Goal: Task Accomplishment & Management: Complete application form

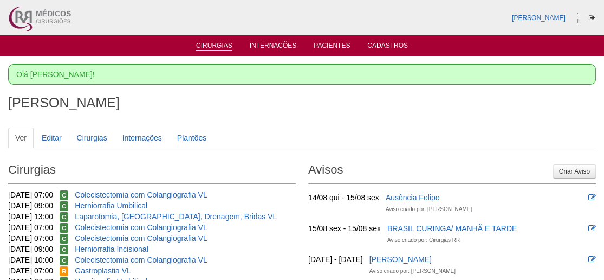
click at [211, 43] on link "Cirurgias" at bounding box center [214, 46] width 36 height 9
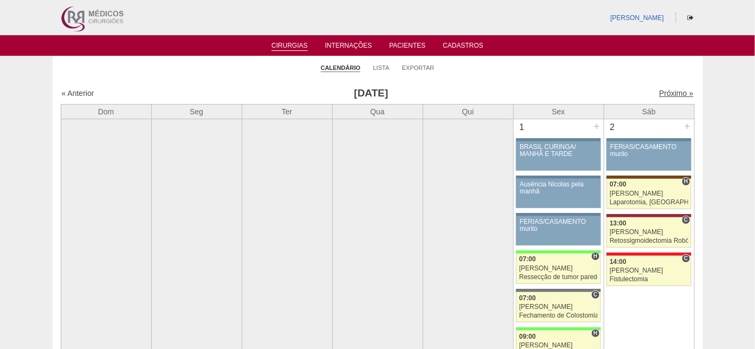
click at [663, 89] on link "Próximo »" at bounding box center [676, 93] width 34 height 9
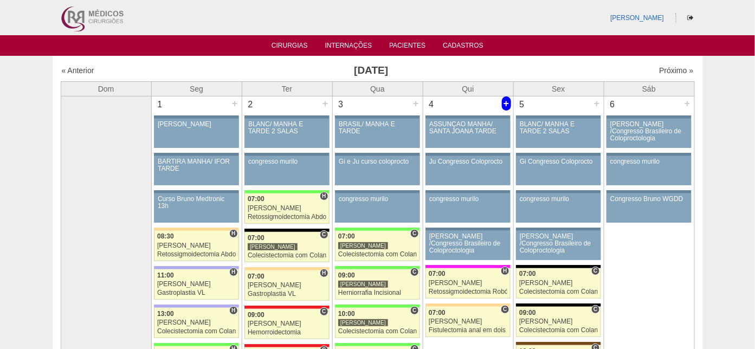
click at [506, 101] on div "+" at bounding box center [506, 103] width 9 height 14
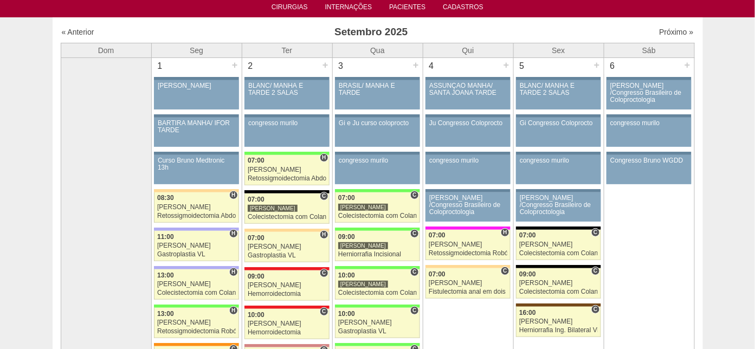
scroll to position [35, 0]
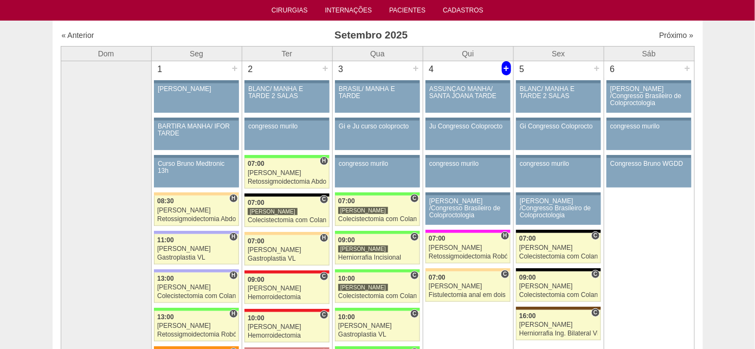
click at [506, 65] on div "+" at bounding box center [506, 68] width 9 height 14
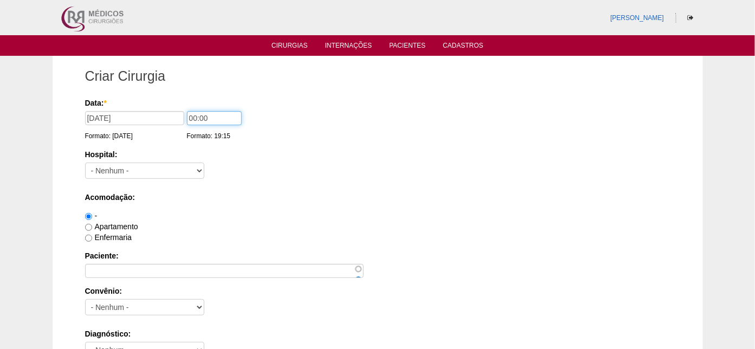
drag, startPoint x: 191, startPoint y: 117, endPoint x: 196, endPoint y: 113, distance: 5.9
click at [196, 113] on input "00:00" at bounding box center [214, 118] width 55 height 14
type input "07:00"
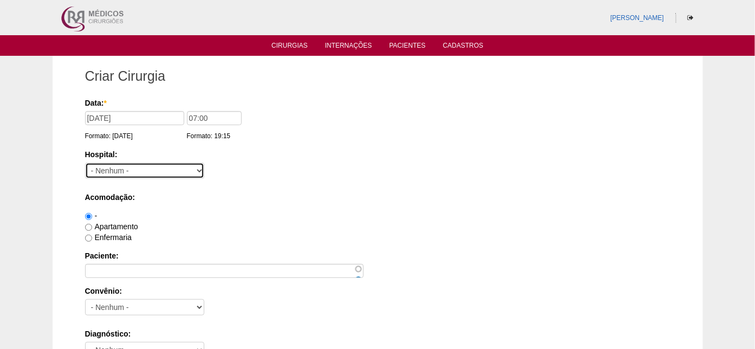
click at [133, 166] on select "- Nenhum - 9 de Julho Albert Einstein Alvorada América Assunção Bartira Benefic…" at bounding box center [144, 171] width 119 height 16
select select "5"
click at [85, 163] on select "- Nenhum - 9 de Julho Albert Einstein Alvorada América Assunção Bartira Benefic…" at bounding box center [144, 171] width 119 height 16
click at [117, 233] on label "Enfermaria" at bounding box center [108, 237] width 47 height 9
click at [92, 235] on input "Enfermaria" at bounding box center [88, 238] width 7 height 7
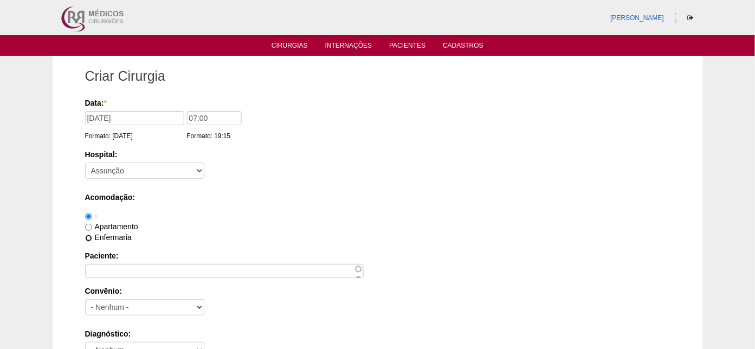
radio input "true"
click at [122, 225] on label "Apartamento" at bounding box center [111, 226] width 53 height 9
click at [92, 225] on input "Apartamento" at bounding box center [88, 227] width 7 height 7
radio input "true"
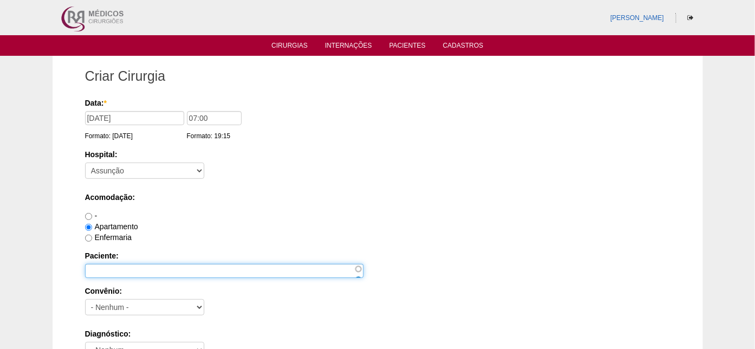
click at [116, 271] on input "Paciente:" at bounding box center [224, 271] width 279 height 14
click at [132, 266] on input "Thiago" at bounding box center [224, 271] width 279 height 14
type input "Thiago Morais de Oliveira"
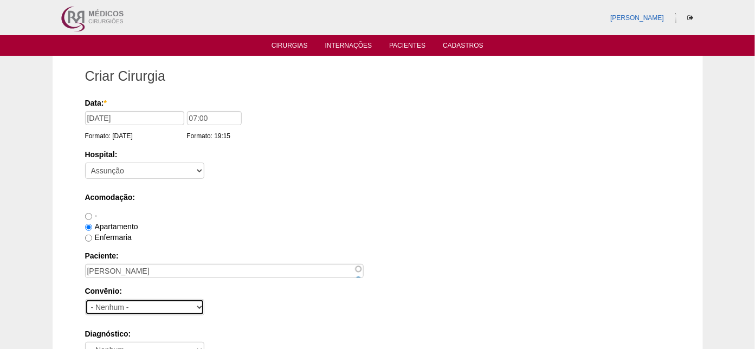
click at [144, 303] on select "- Nenhum - Abet Afresp Allianz Amil Blue Life Caasp Cabesp Caixa de Pensões Car…" at bounding box center [144, 307] width 119 height 16
select select "25"
click at [85, 299] on select "- Nenhum - Abet Afresp Allianz Amil Blue Life Caasp Cabesp Caixa de Pensões Car…" at bounding box center [144, 307] width 119 height 16
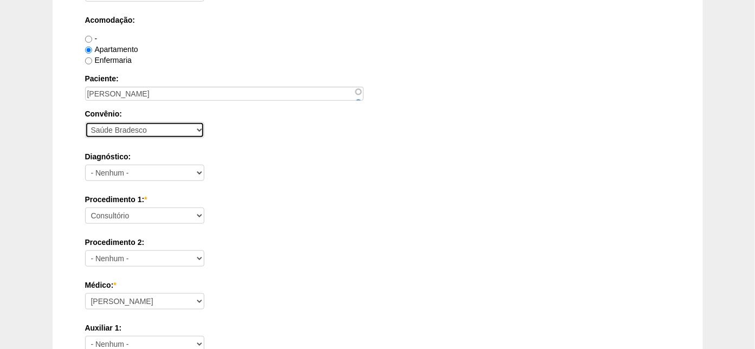
scroll to position [203, 0]
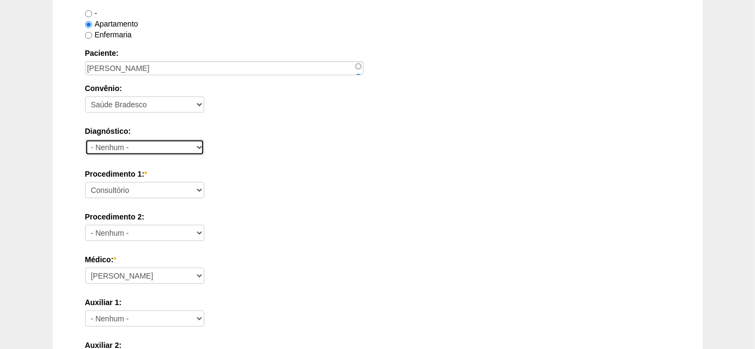
click at [134, 142] on select "- Nenhum - Abdome Agudo Abscesso Hepático Abscesso Perianal Abscesso Peritoneal…" at bounding box center [144, 147] width 119 height 16
select select "3707"
click at [85, 139] on select "- Nenhum - Abdome Agudo Abscesso Hepático Abscesso Perianal Abscesso Peritoneal…" at bounding box center [144, 147] width 119 height 16
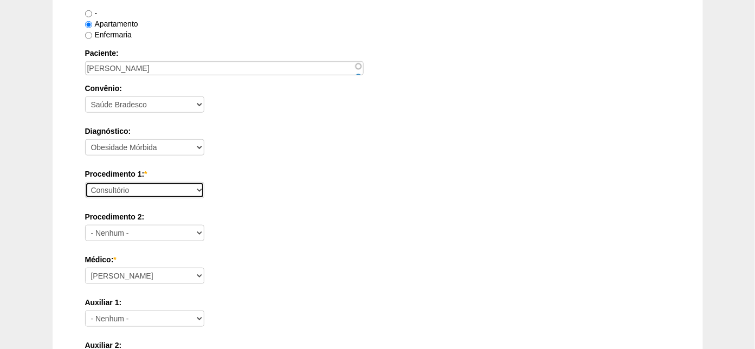
click at [165, 186] on select "Consultório Abscesso Hepático - Drenagem Abscesso perianal Amputação Abdômino P…" at bounding box center [144, 190] width 119 height 16
select select "3710"
click at [85, 182] on select "Consultório Abscesso Hepático - Drenagem Abscesso perianal Amputação Abdômino P…" at bounding box center [144, 190] width 119 height 16
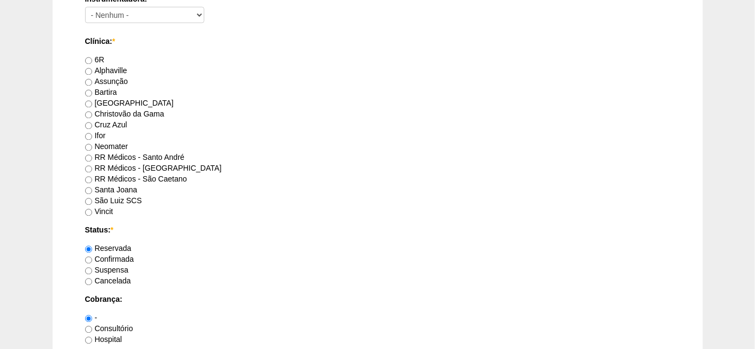
scroll to position [594, 0]
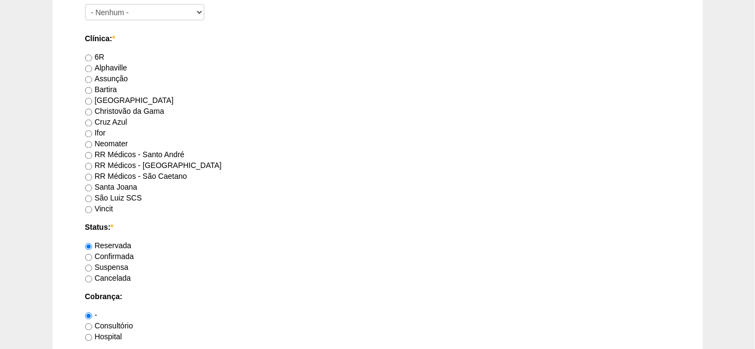
click at [114, 75] on label "Assunção" at bounding box center [106, 79] width 43 height 9
click at [92, 76] on input "Assunção" at bounding box center [88, 79] width 7 height 7
radio input "true"
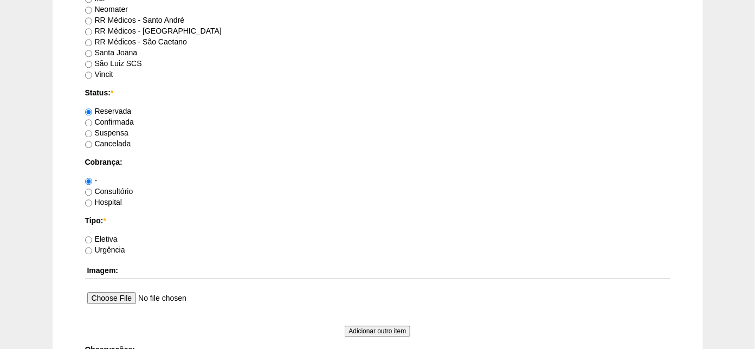
scroll to position [730, 0]
click at [107, 199] on label "Hospital" at bounding box center [103, 201] width 37 height 9
click at [92, 199] on input "Hospital" at bounding box center [88, 202] width 7 height 7
radio input "true"
click at [106, 234] on label "Eletiva" at bounding box center [101, 238] width 33 height 9
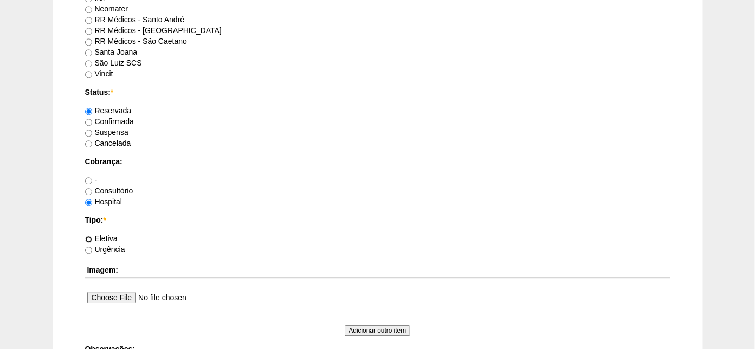
click at [92, 236] on input "Eletiva" at bounding box center [88, 239] width 7 height 7
radio input "true"
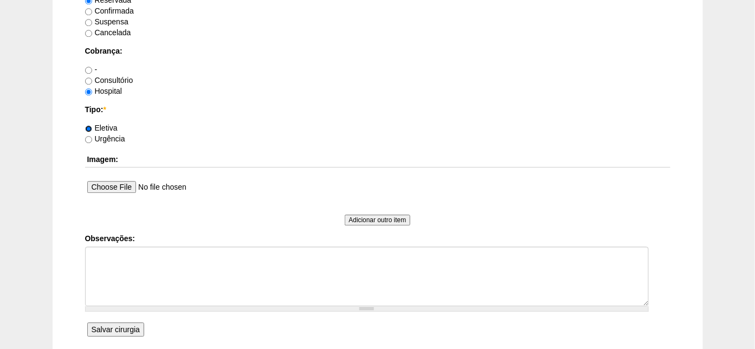
scroll to position [932, 0]
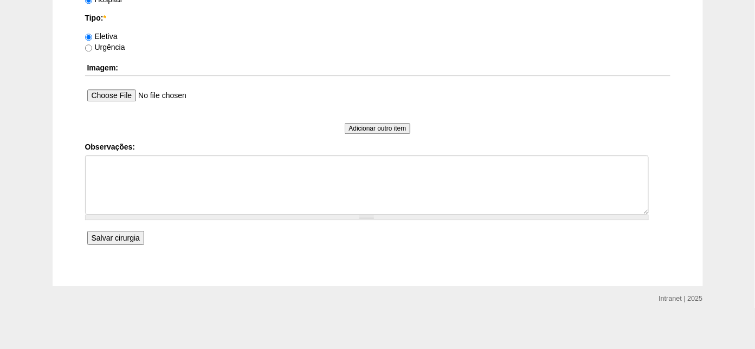
click at [124, 234] on input "Salvar cirurgia" at bounding box center [115, 238] width 57 height 14
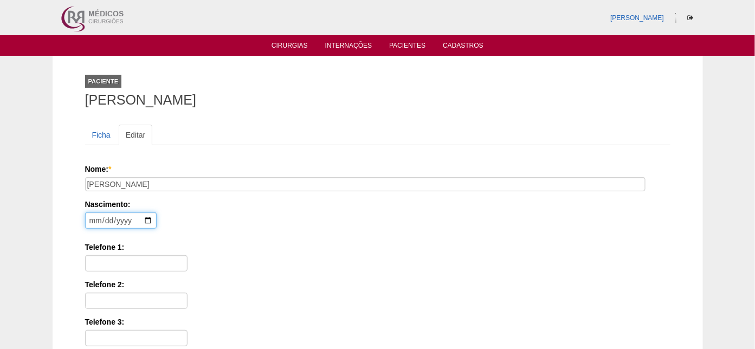
click at [93, 218] on input "date" at bounding box center [121, 220] width 72 height 16
type input "[DATE]"
click at [103, 260] on input "Telefone 1:" at bounding box center [136, 263] width 102 height 16
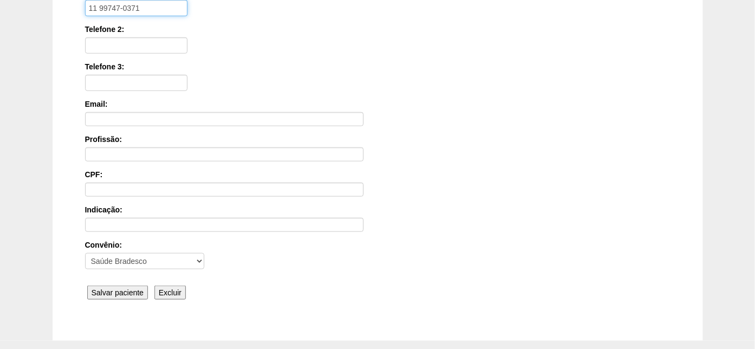
scroll to position [311, 0]
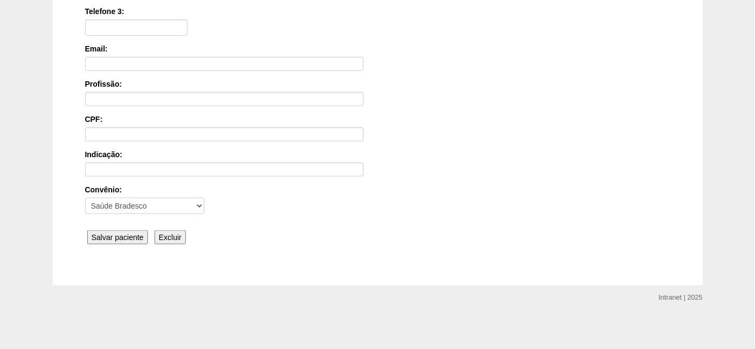
type input "11 99747-0371"
click at [133, 235] on input "Salvar paciente" at bounding box center [117, 237] width 61 height 14
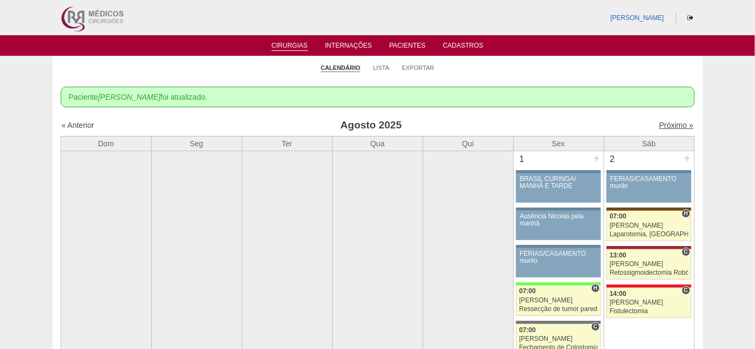
click at [661, 121] on link "Próximo »" at bounding box center [676, 125] width 34 height 9
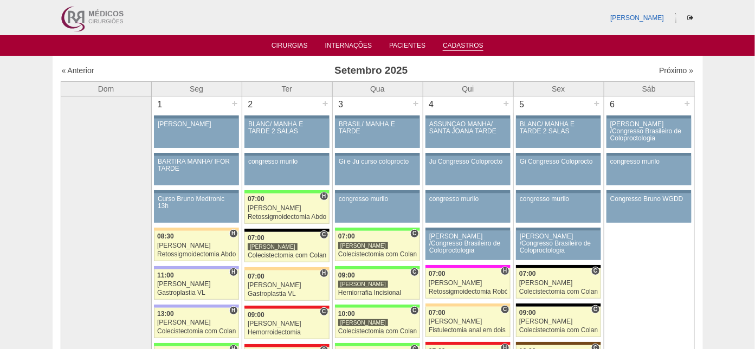
click at [462, 44] on link "Cadastros" at bounding box center [463, 46] width 41 height 9
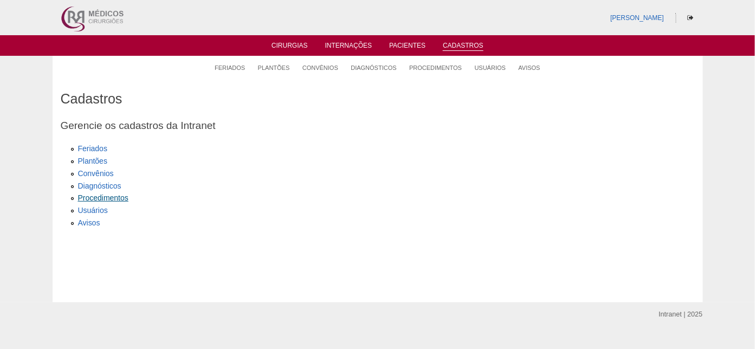
click at [100, 193] on link "Procedimentos" at bounding box center [103, 197] width 50 height 9
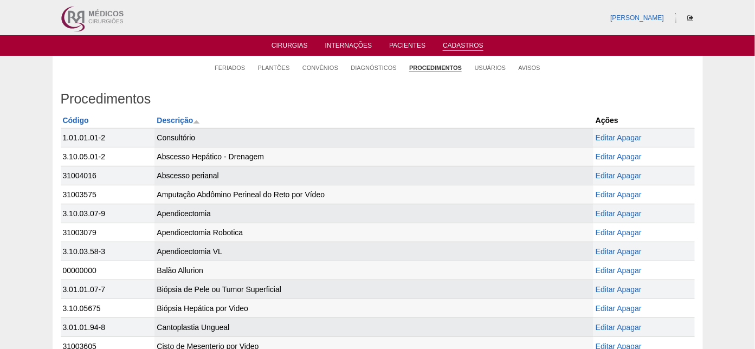
click at [690, 16] on icon at bounding box center [691, 18] width 6 height 7
